Goal: Transaction & Acquisition: Purchase product/service

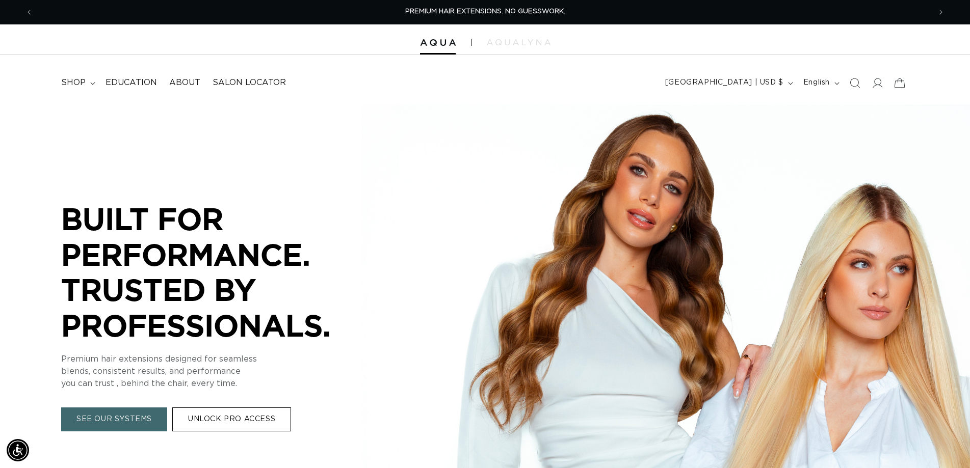
scroll to position [676, 0]
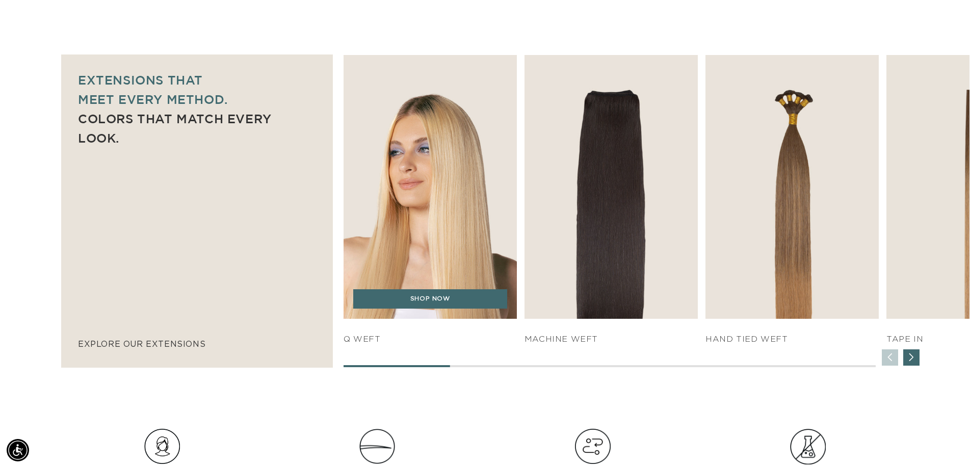
click at [434, 143] on img "1 / 7" at bounding box center [430, 186] width 182 height 277
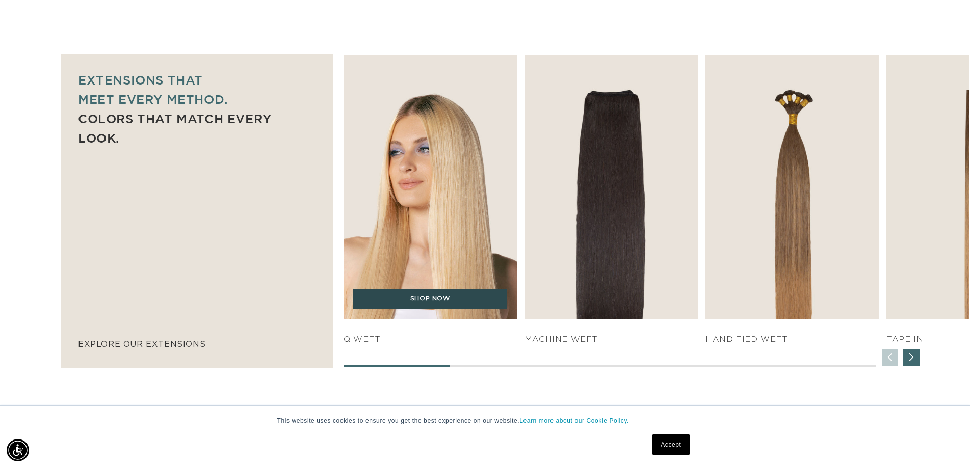
click at [433, 304] on link "SHOP NOW" at bounding box center [430, 298] width 154 height 19
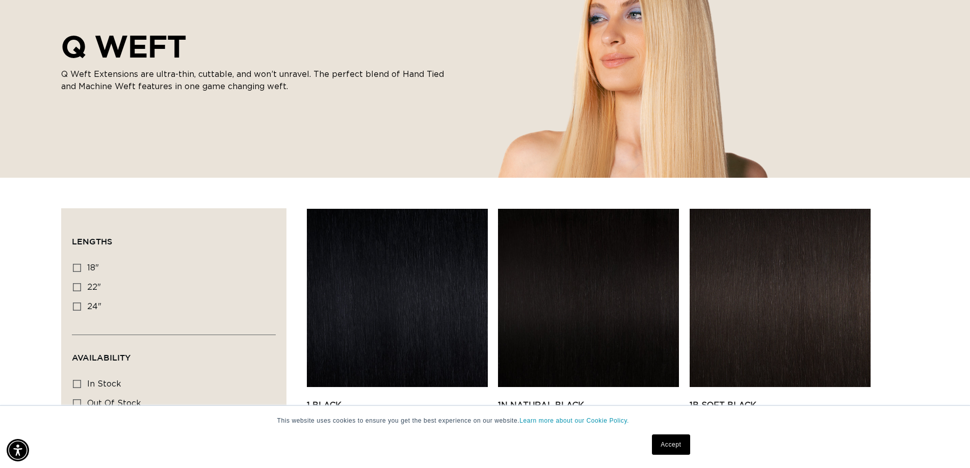
scroll to position [208, 0]
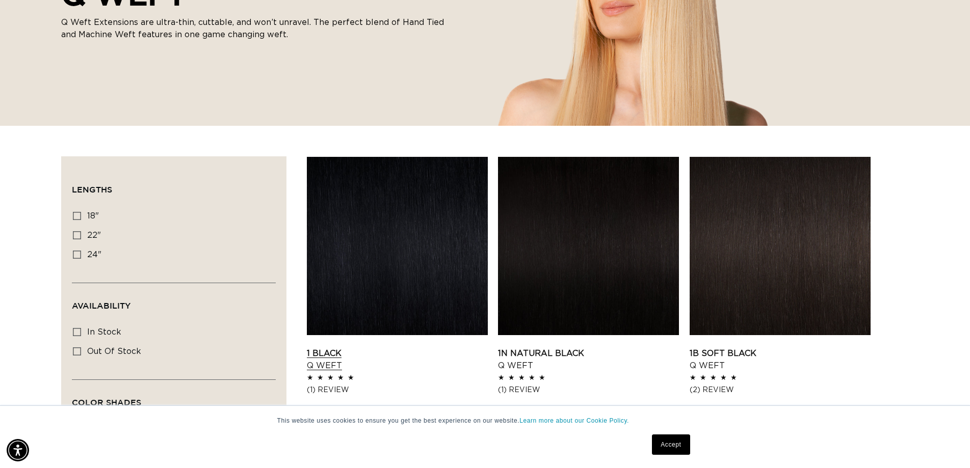
click at [415, 348] on link "1 Black Q Weft" at bounding box center [397, 360] width 181 height 24
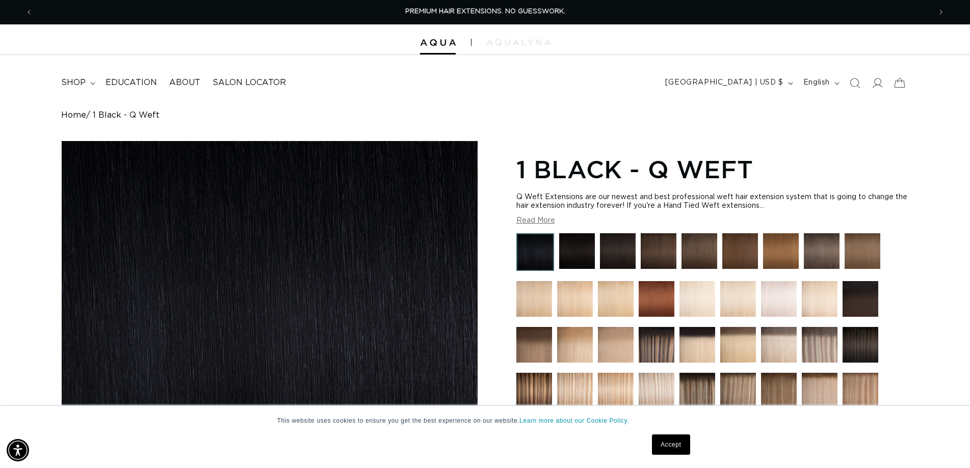
click at [646, 301] on img at bounding box center [656, 299] width 36 height 36
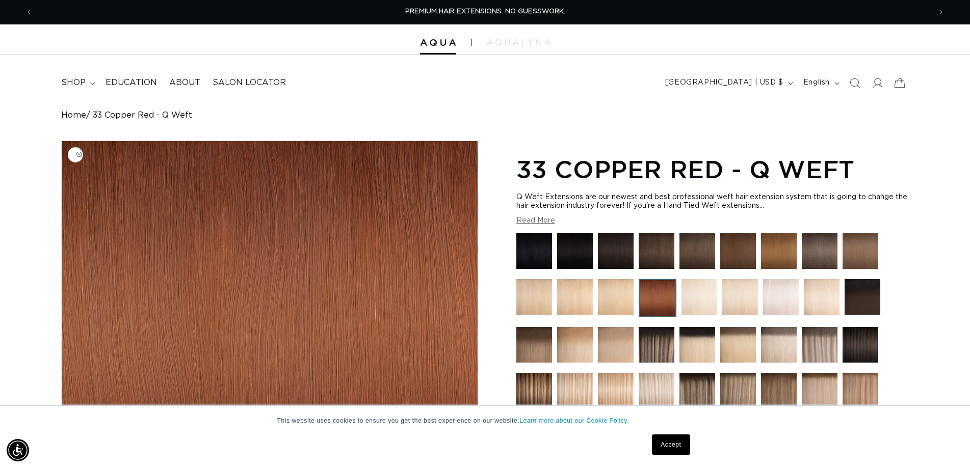
scroll to position [52, 0]
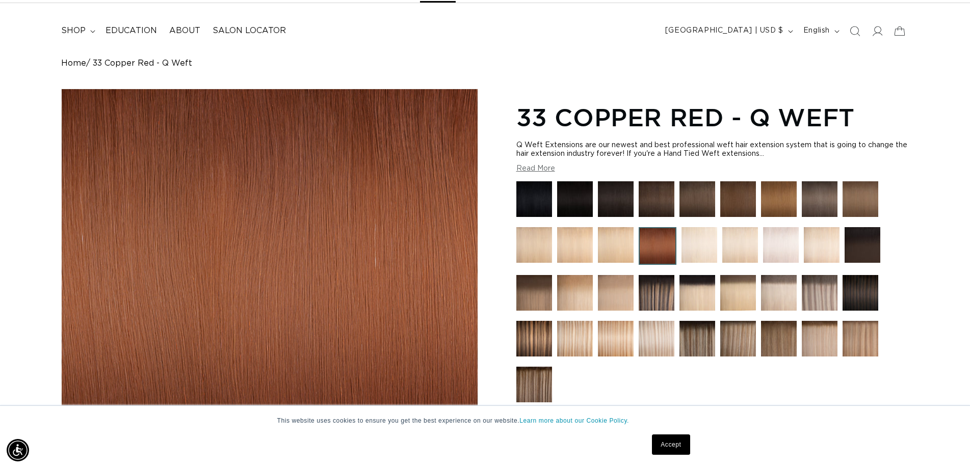
click at [618, 332] on img at bounding box center [616, 339] width 36 height 36
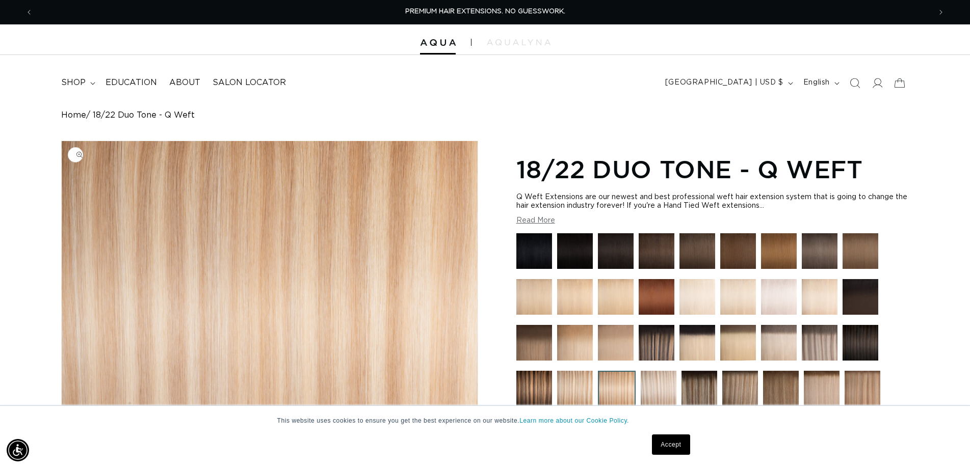
scroll to position [104, 0]
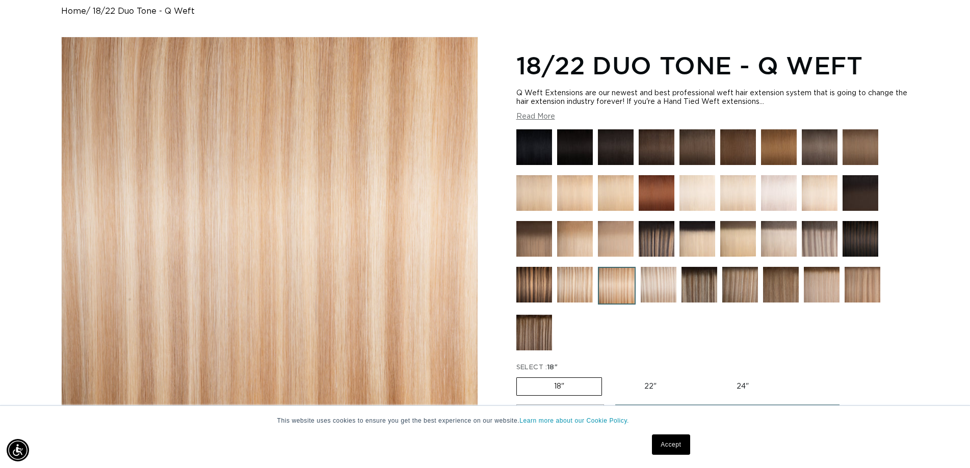
click at [854, 281] on img at bounding box center [862, 285] width 36 height 36
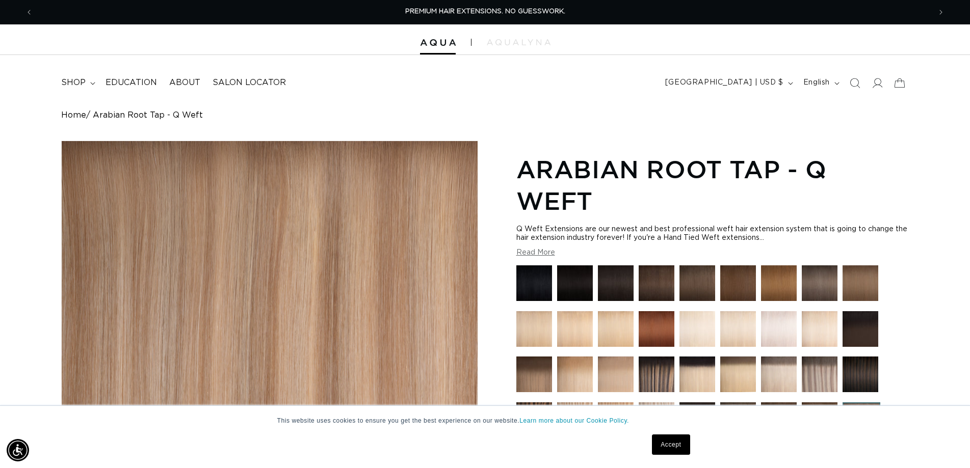
scroll to position [104, 0]
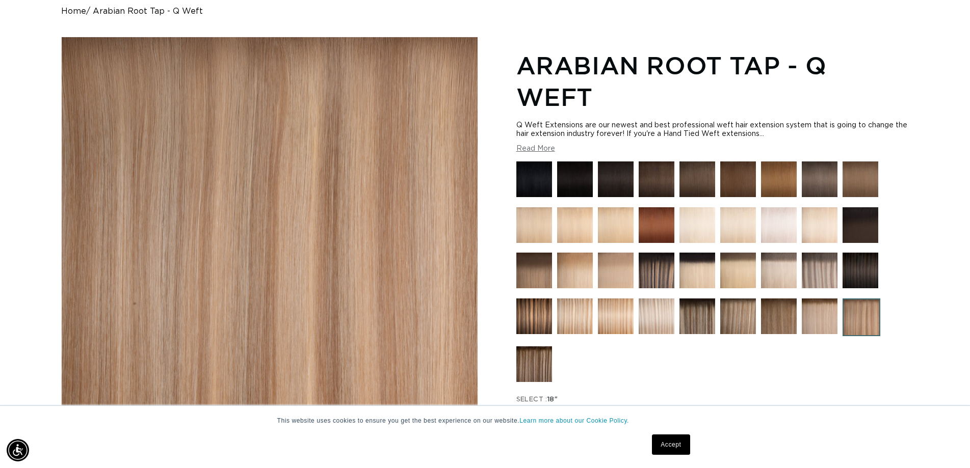
click at [647, 228] on img at bounding box center [656, 225] width 36 height 36
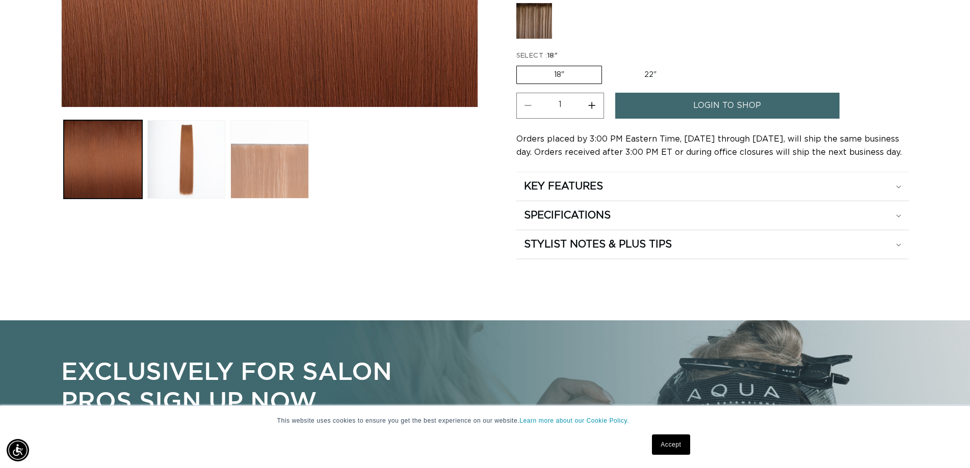
click at [271, 161] on button "Load image 3 in gallery view" at bounding box center [269, 159] width 78 height 78
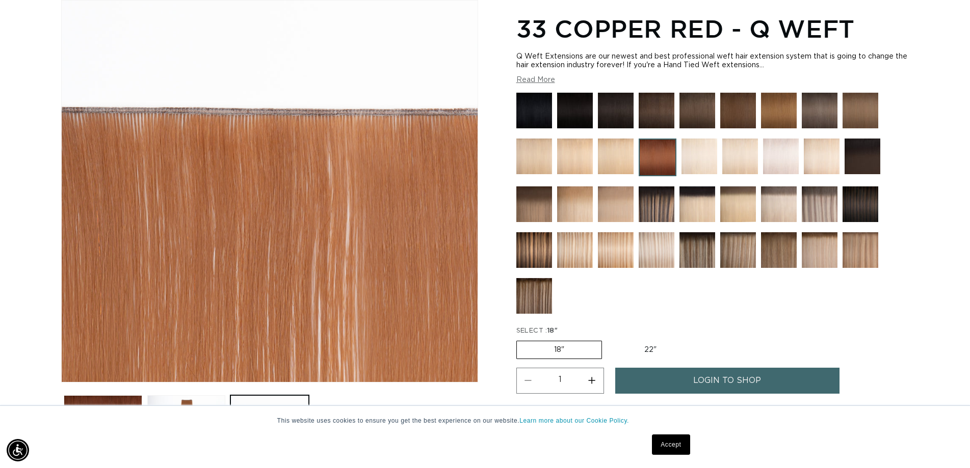
click at [535, 79] on button "Read More" at bounding box center [535, 80] width 39 height 9
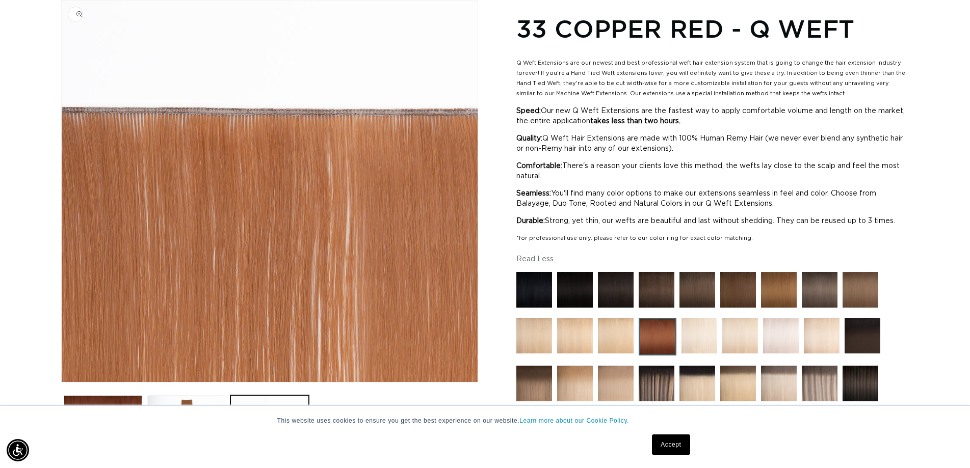
scroll to position [0, 0]
